Goal: Task Accomplishment & Management: Manage account settings

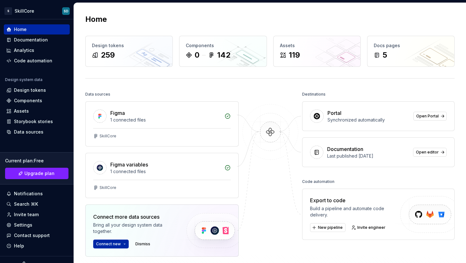
click at [257, 109] on img at bounding box center [269, 138] width 61 height 69
click at [44, 136] on div "Data sources" at bounding box center [37, 132] width 66 height 10
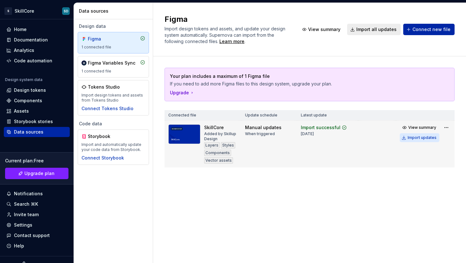
click at [421, 138] on div "Import updates" at bounding box center [421, 137] width 29 height 5
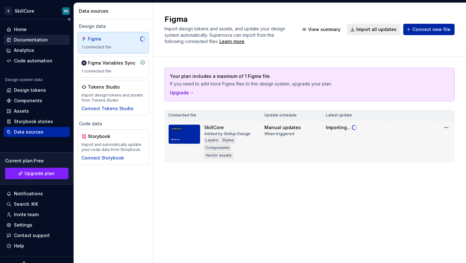
click at [30, 41] on div "Documentation" at bounding box center [31, 40] width 34 height 6
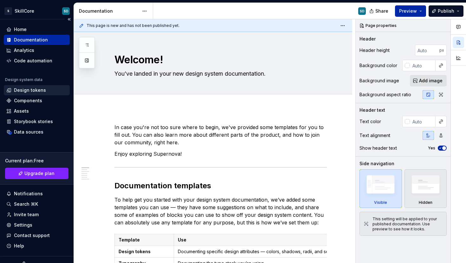
click at [36, 92] on div "Design tokens" at bounding box center [30, 90] width 32 height 6
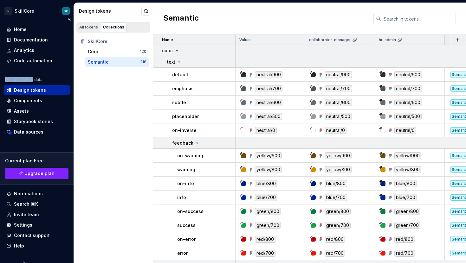
drag, startPoint x: 5, startPoint y: 78, endPoint x: 33, endPoint y: 79, distance: 28.2
click at [33, 79] on div "Design system data" at bounding box center [23, 79] width 37 height 5
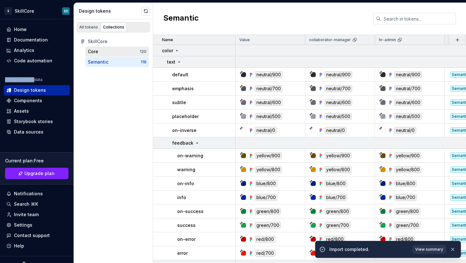
click at [93, 50] on div "Core" at bounding box center [93, 51] width 10 height 6
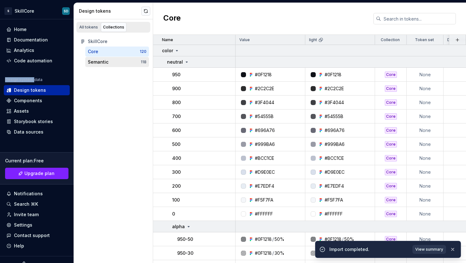
click at [98, 60] on div "Semantic" at bounding box center [98, 62] width 21 height 6
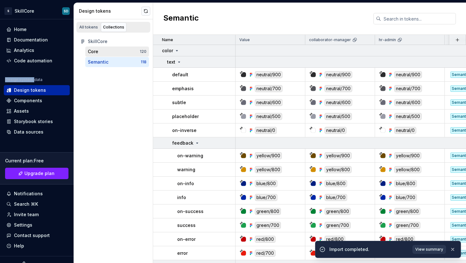
click at [99, 51] on div "Core" at bounding box center [114, 51] width 52 height 6
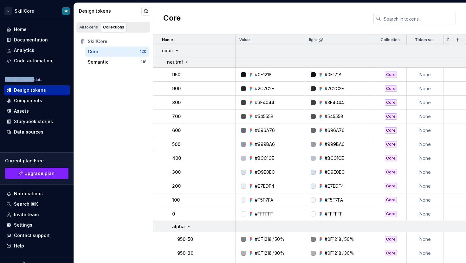
click at [106, 56] on div "Core 120" at bounding box center [117, 52] width 64 height 10
click at [107, 61] on div "Semantic" at bounding box center [98, 62] width 21 height 6
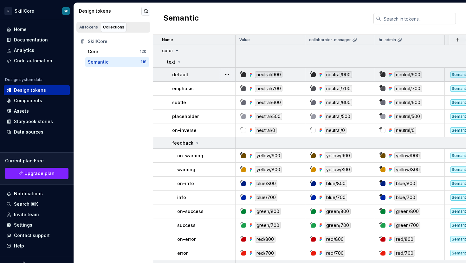
click at [420, 77] on div "neutral/900" at bounding box center [408, 74] width 28 height 7
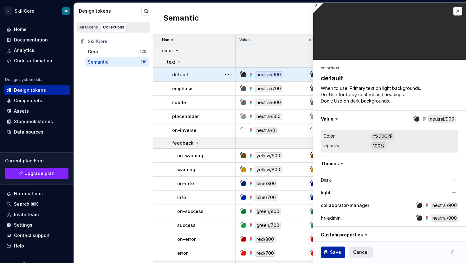
type textarea "*"
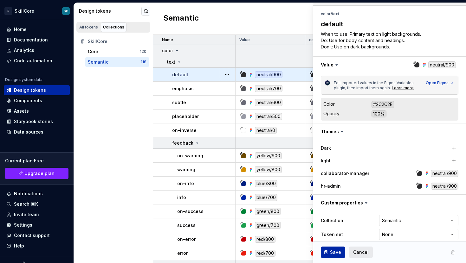
scroll to position [72, 0]
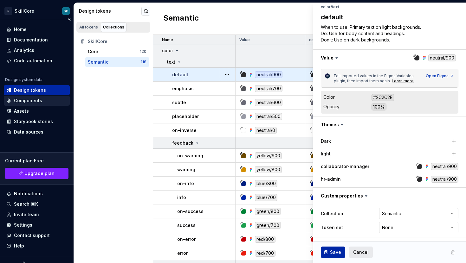
click at [29, 101] on div "Components" at bounding box center [28, 101] width 28 height 6
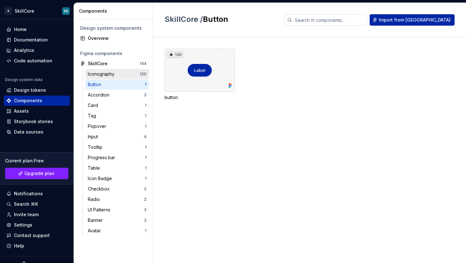
click at [117, 74] on div "Iconography" at bounding box center [114, 74] width 52 height 6
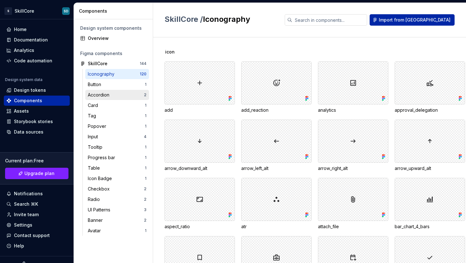
click at [111, 95] on div "Accordion" at bounding box center [100, 95] width 24 height 6
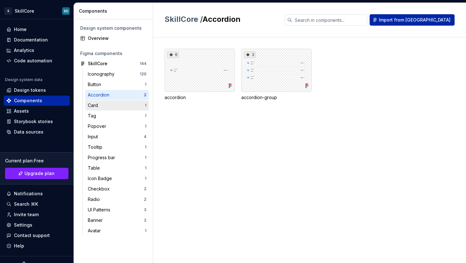
click at [111, 105] on div "Card" at bounding box center [116, 105] width 57 height 6
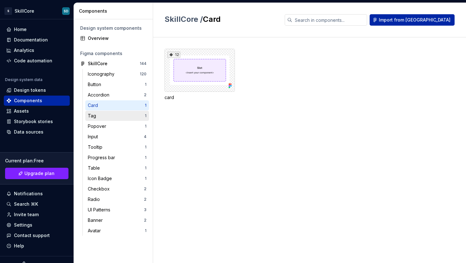
click at [110, 116] on div "Tag" at bounding box center [116, 116] width 57 height 6
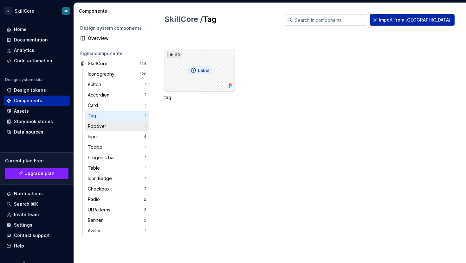
click at [107, 129] on div "Popover" at bounding box center [98, 126] width 21 height 6
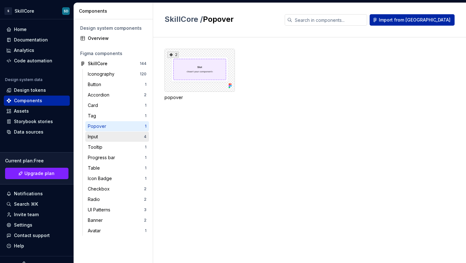
click at [106, 134] on div "Input" at bounding box center [116, 137] width 56 height 6
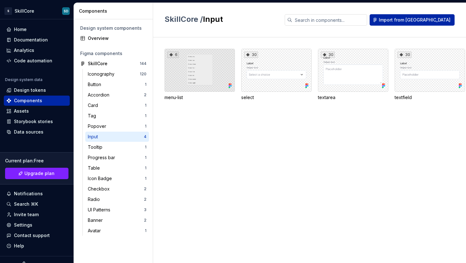
click at [206, 70] on div "6" at bounding box center [199, 70] width 70 height 43
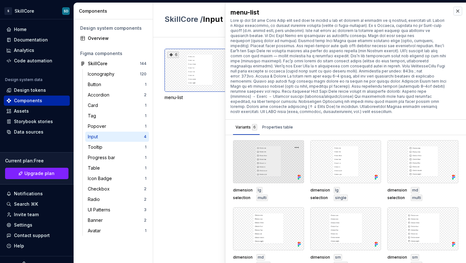
click at [289, 151] on div at bounding box center [268, 161] width 71 height 43
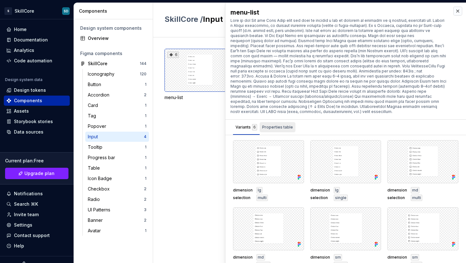
click at [282, 124] on div "Properties table" at bounding box center [277, 127] width 31 height 6
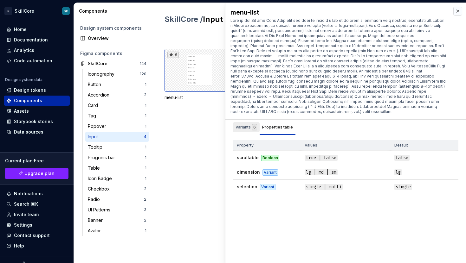
click at [248, 124] on div "Variants 6" at bounding box center [246, 127] width 22 height 6
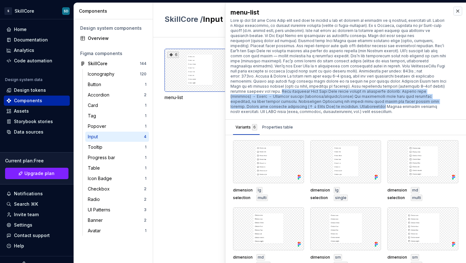
drag, startPoint x: 433, startPoint y: 102, endPoint x: 245, endPoint y: 84, distance: 188.4
click at [337, 79] on div at bounding box center [338, 66] width 216 height 96
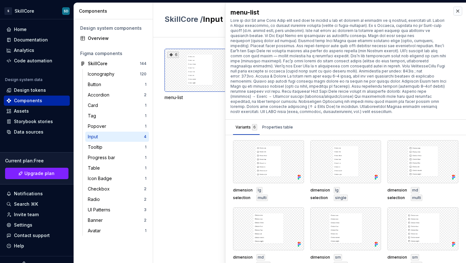
click at [204, 135] on div "6 menu-list 30 select 30 textarea 30 textfield" at bounding box center [314, 150] width 301 height 226
click at [131, 143] on div "Tooltip 1" at bounding box center [117, 147] width 64 height 10
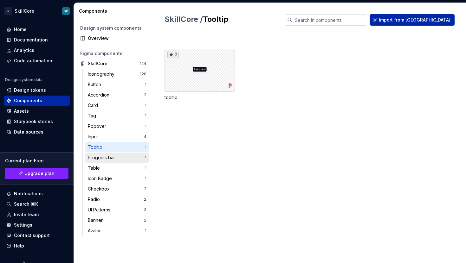
click at [121, 157] on div "Progress bar" at bounding box center [116, 158] width 57 height 6
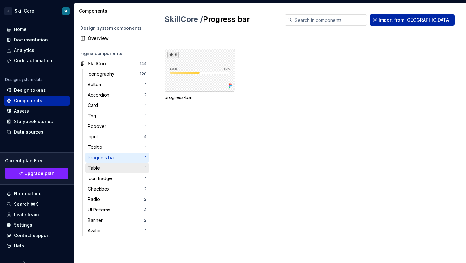
click at [117, 166] on div "Table" at bounding box center [116, 168] width 57 height 6
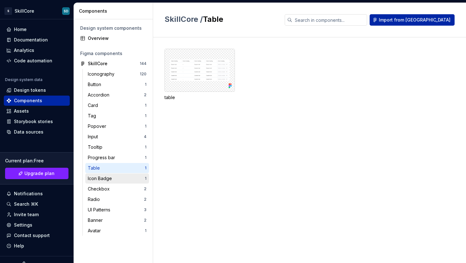
click at [113, 179] on div "Icon Badge" at bounding box center [101, 178] width 27 height 6
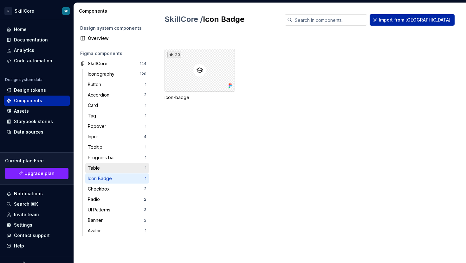
click at [114, 170] on div "Table" at bounding box center [116, 168] width 57 height 6
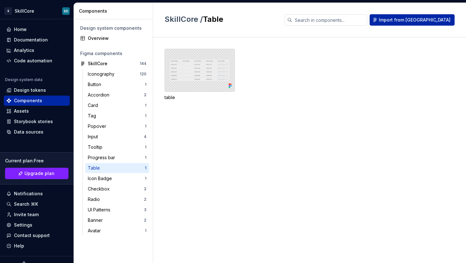
click at [197, 71] on div at bounding box center [199, 70] width 70 height 43
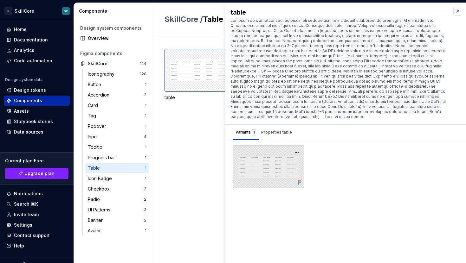
click at [277, 158] on div at bounding box center [268, 166] width 71 height 43
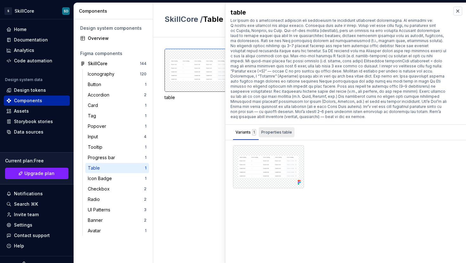
click at [278, 132] on div "Properties table" at bounding box center [276, 132] width 31 height 6
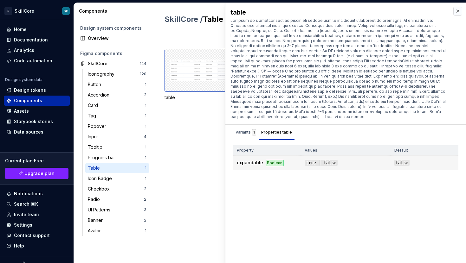
click at [274, 162] on div "Boolean" at bounding box center [274, 163] width 18 height 6
click at [248, 133] on div "Variants 1" at bounding box center [245, 132] width 21 height 6
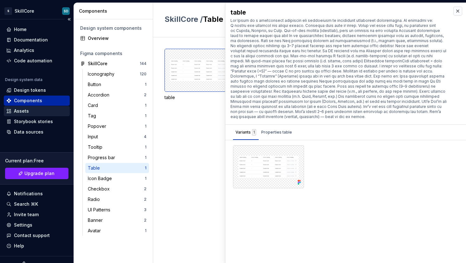
click at [42, 111] on div "Assets" at bounding box center [36, 111] width 61 height 6
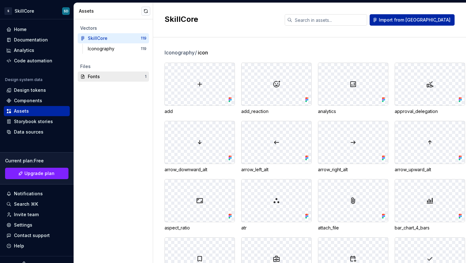
click at [106, 79] on div "Fonts" at bounding box center [116, 76] width 57 height 6
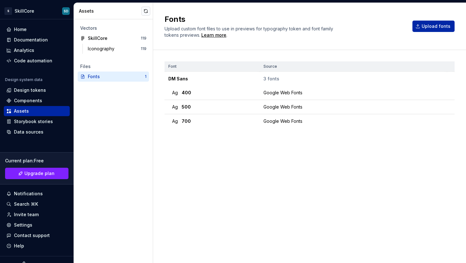
click at [132, 79] on div "Fonts" at bounding box center [116, 76] width 57 height 6
click at [37, 122] on div "Storybook stories" at bounding box center [33, 121] width 39 height 6
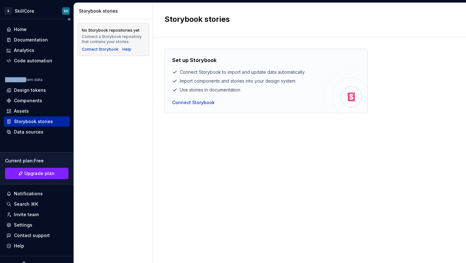
click at [22, 76] on div "Home Documentation Analytics Code automation Design system data Design tokens C…" at bounding box center [37, 80] width 66 height 113
click at [38, 28] on div "Home" at bounding box center [36, 29] width 61 height 6
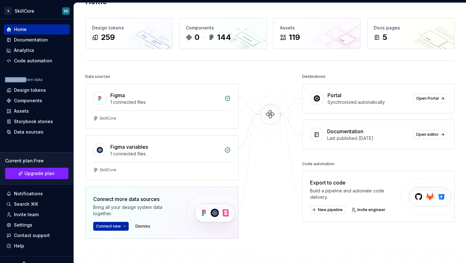
scroll to position [18, 0]
click at [337, 209] on span "New pipeline" at bounding box center [330, 209] width 25 height 5
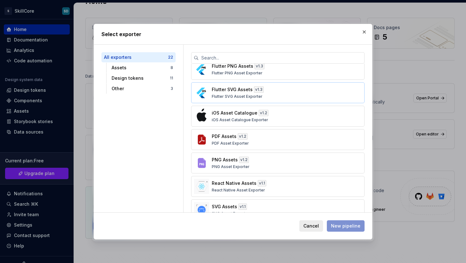
scroll to position [0, 0]
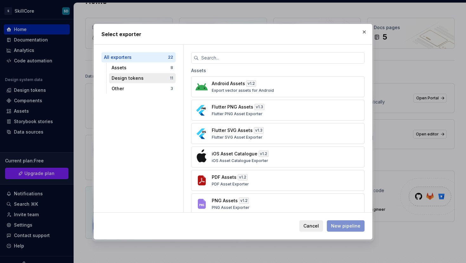
click at [137, 77] on div "Design tokens" at bounding box center [140, 78] width 58 height 6
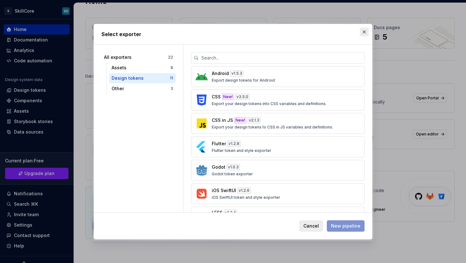
click at [366, 33] on button "button" at bounding box center [364, 32] width 9 height 9
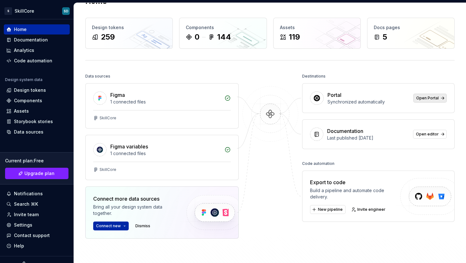
click at [419, 99] on span "Open Portal" at bounding box center [427, 98] width 22 height 5
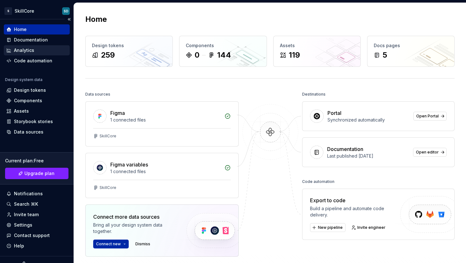
click at [17, 49] on div "Analytics" at bounding box center [24, 50] width 20 height 6
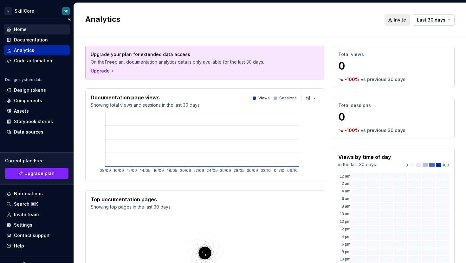
click at [27, 29] on div "Home" at bounding box center [36, 29] width 61 height 6
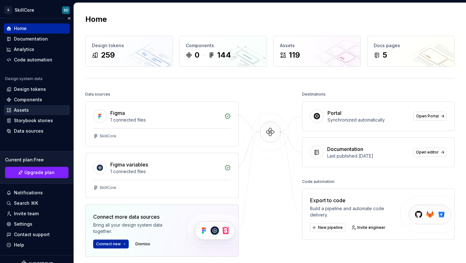
scroll to position [1, 0]
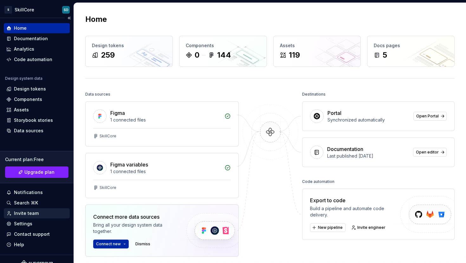
click at [23, 215] on div "Invite team" at bounding box center [26, 213] width 25 height 6
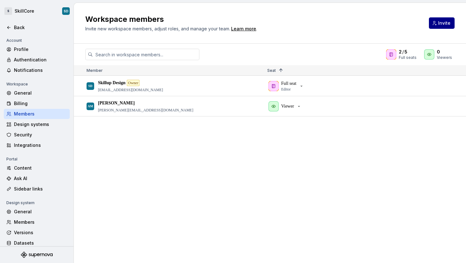
click at [435, 22] on button "Invite" at bounding box center [442, 22] width 26 height 11
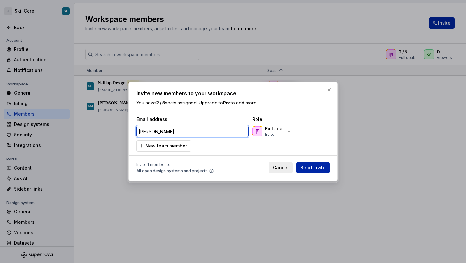
paste input ".[EMAIL_ADDRESS][DOMAIN_NAME]"
type input "[PERSON_NAME][EMAIL_ADDRESS][DOMAIN_NAME]"
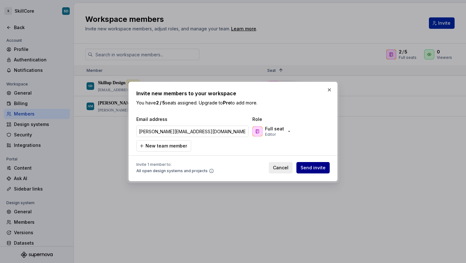
click at [307, 170] on span "Send invite" at bounding box center [312, 168] width 25 height 6
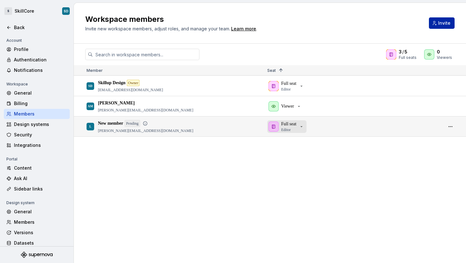
click at [303, 126] on icon "button" at bounding box center [301, 126] width 5 height 5
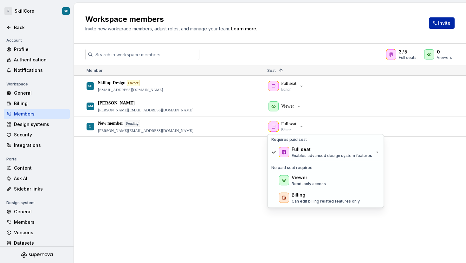
click at [201, 165] on div "SD Skillup Design Owner [EMAIL_ADDRESS][DOMAIN_NAME] Full seat Editor AM [PERSO…" at bounding box center [270, 169] width 392 height 187
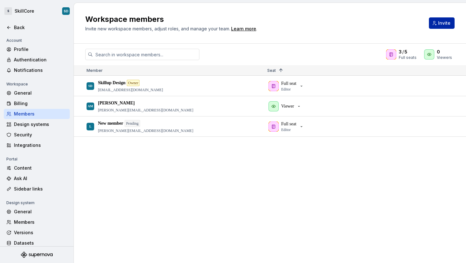
click at [27, 35] on div at bounding box center [36, 35] width 73 height 4
click at [26, 30] on div "Back" at bounding box center [40, 27] width 53 height 6
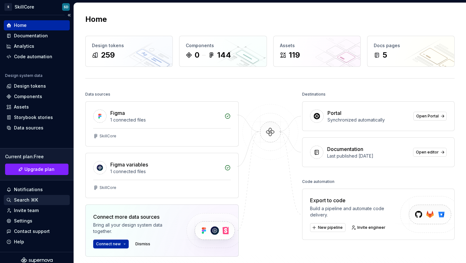
scroll to position [10, 0]
